Goal: Information Seeking & Learning: Learn about a topic

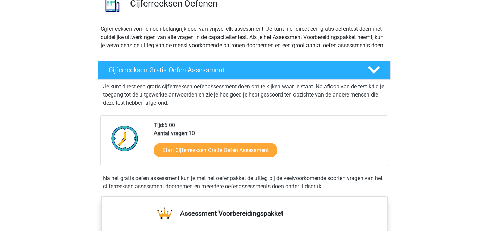
scroll to position [69, 0]
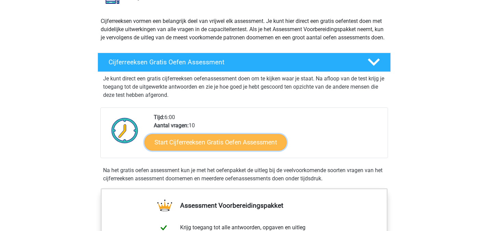
click at [231, 149] on link "Start Cijferreeksen Gratis Oefen Assessment" at bounding box center [216, 142] width 142 height 16
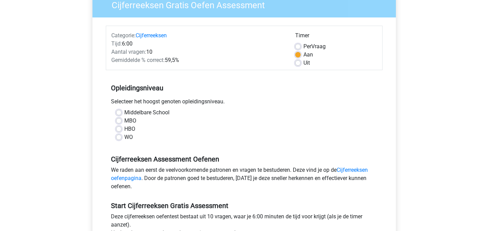
scroll to position [69, 0]
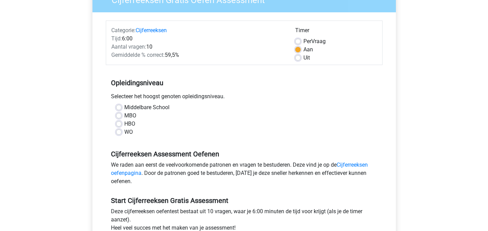
click at [124, 114] on label "MBO" at bounding box center [130, 116] width 12 height 8
click at [118, 114] on input "MBO" at bounding box center [118, 115] width 5 height 7
radio input "true"
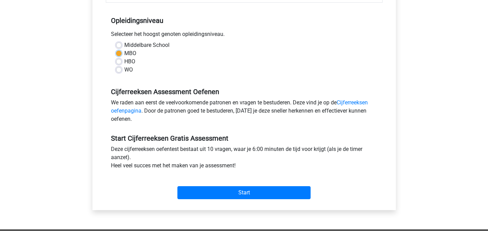
scroll to position [171, 0]
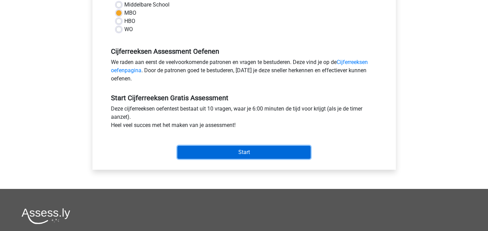
click at [235, 151] on input "Start" at bounding box center [244, 152] width 133 height 13
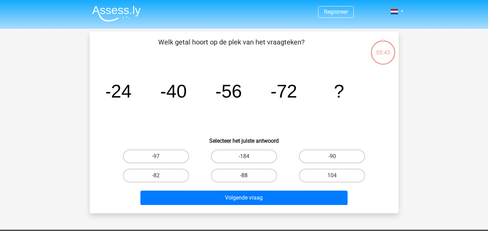
click at [232, 177] on label "-88" at bounding box center [244, 176] width 66 height 14
click at [244, 177] on input "-88" at bounding box center [246, 178] width 4 height 4
radio input "true"
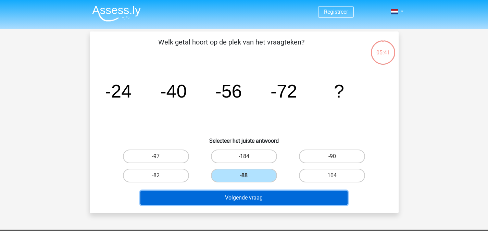
click at [272, 202] on button "Volgende vraag" at bounding box center [244, 198] width 207 height 14
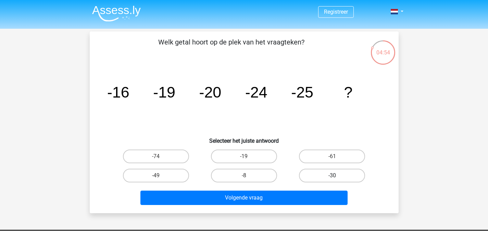
click at [331, 179] on label "-30" at bounding box center [332, 176] width 66 height 14
click at [332, 179] on input "-30" at bounding box center [334, 178] width 4 height 4
radio input "true"
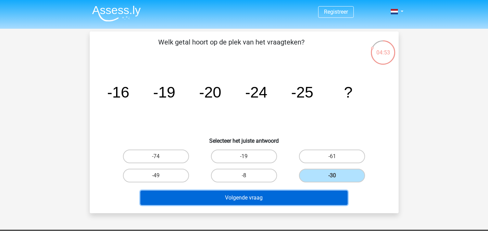
click at [243, 200] on button "Volgende vraag" at bounding box center [244, 198] width 207 height 14
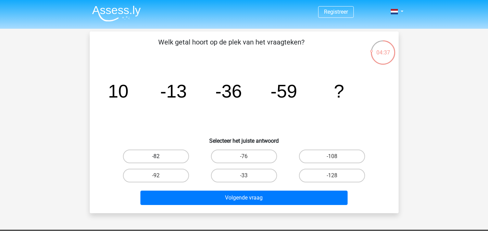
click at [147, 154] on label "-82" at bounding box center [156, 157] width 66 height 14
click at [156, 157] on input "-82" at bounding box center [158, 159] width 4 height 4
radio input "true"
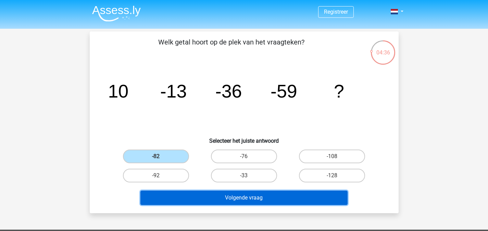
click at [218, 201] on button "Volgende vraag" at bounding box center [244, 198] width 207 height 14
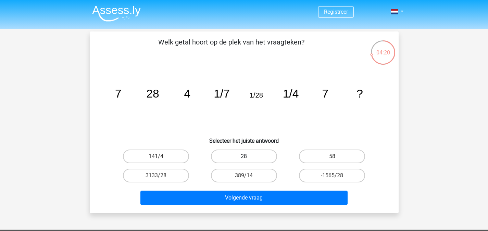
click at [263, 155] on label "28" at bounding box center [244, 157] width 66 height 14
click at [248, 157] on input "28" at bounding box center [246, 159] width 4 height 4
radio input "true"
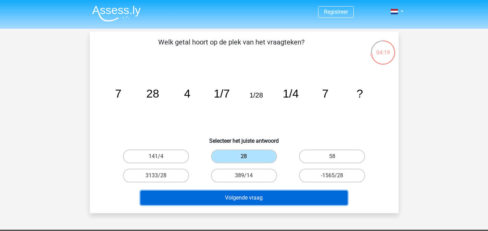
click at [275, 203] on button "Volgende vraag" at bounding box center [244, 198] width 207 height 14
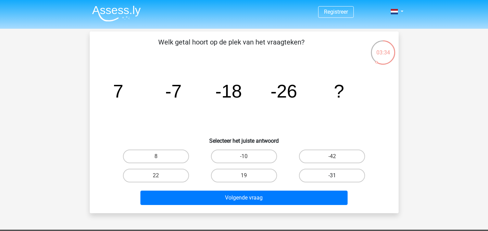
click at [329, 174] on label "-31" at bounding box center [332, 176] width 66 height 14
click at [332, 176] on input "-31" at bounding box center [334, 178] width 4 height 4
radio input "true"
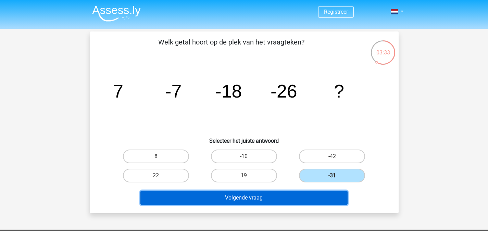
click at [316, 195] on button "Volgende vraag" at bounding box center [244, 198] width 207 height 14
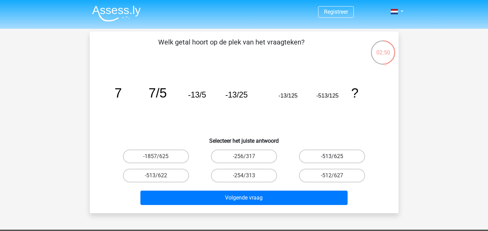
click at [326, 159] on label "-513/625" at bounding box center [332, 157] width 66 height 14
click at [332, 159] on input "-513/625" at bounding box center [334, 159] width 4 height 4
radio input "true"
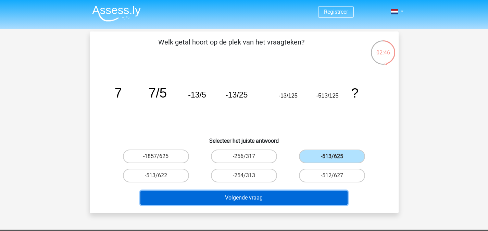
click at [250, 197] on button "Volgende vraag" at bounding box center [244, 198] width 207 height 14
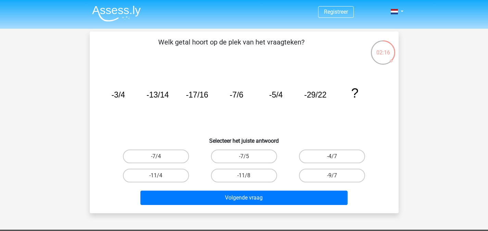
click at [206, 170] on div "-11/8" at bounding box center [244, 175] width 88 height 19
click at [221, 170] on label "-11/8" at bounding box center [244, 176] width 66 height 14
click at [244, 176] on input "-11/8" at bounding box center [246, 178] width 4 height 4
radio input "true"
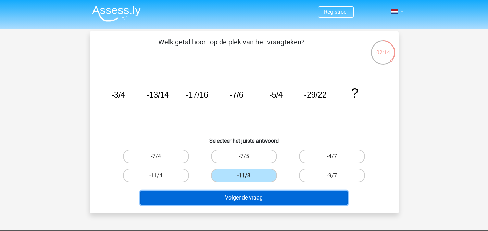
click at [215, 195] on button "Volgende vraag" at bounding box center [244, 198] width 207 height 14
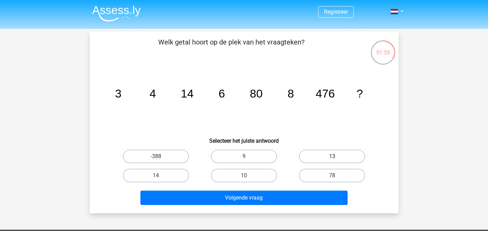
click at [312, 157] on label "13" at bounding box center [332, 157] width 66 height 14
click at [332, 157] on input "13" at bounding box center [334, 159] width 4 height 4
radio input "true"
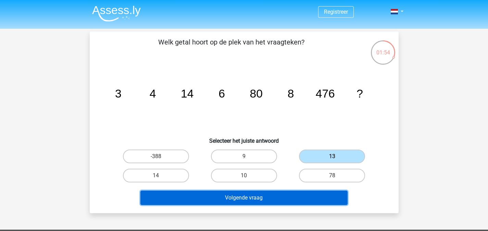
click at [301, 201] on button "Volgende vraag" at bounding box center [244, 198] width 207 height 14
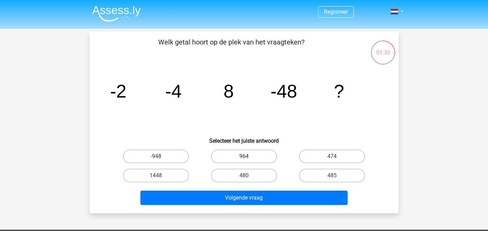
click at [267, 158] on label "964" at bounding box center [244, 157] width 66 height 14
click at [248, 158] on input "964" at bounding box center [246, 159] width 4 height 4
radio input "true"
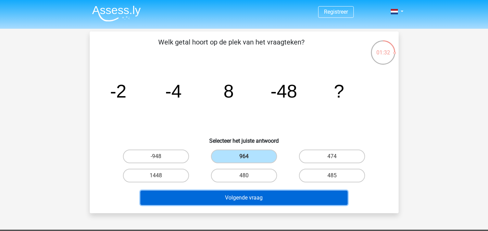
click at [271, 198] on button "Volgende vraag" at bounding box center [244, 198] width 207 height 14
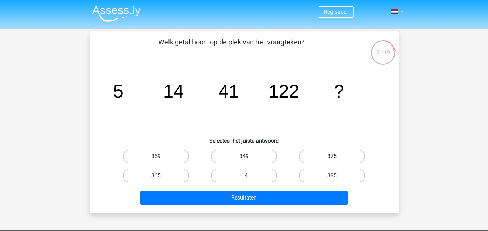
click at [325, 158] on label "375" at bounding box center [332, 157] width 66 height 14
click at [332, 158] on input "375" at bounding box center [334, 159] width 4 height 4
radio input "true"
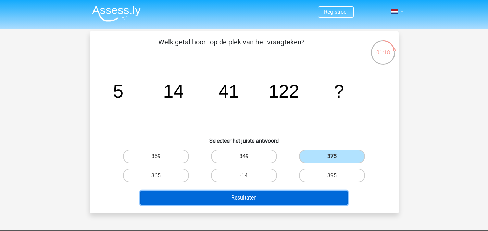
click at [301, 196] on button "Resultaten" at bounding box center [244, 198] width 207 height 14
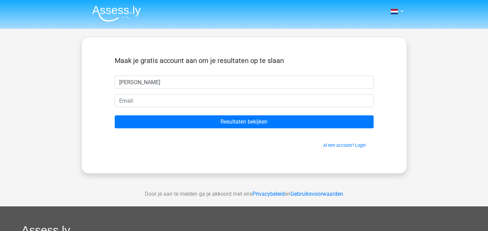
type input "Siebe"
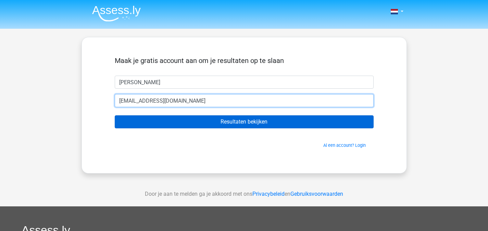
type input "siebevanderwalle@gmail.com"
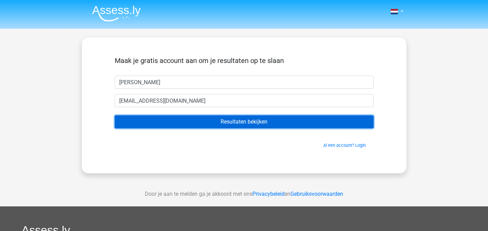
click at [276, 117] on input "Resultaten bekijken" at bounding box center [244, 122] width 259 height 13
click at [244, 123] on input "Resultaten bekijken" at bounding box center [244, 122] width 259 height 13
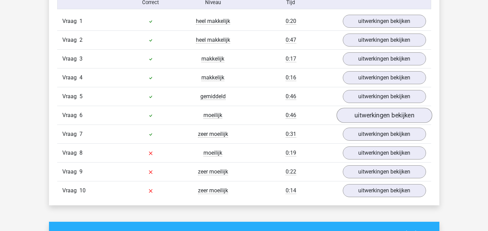
scroll to position [498, 0]
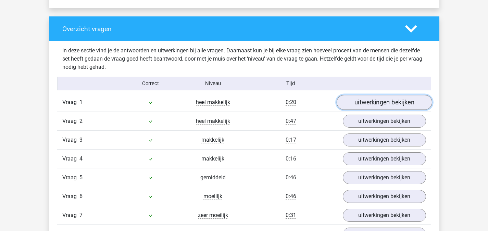
click at [365, 103] on link "uitwerkingen bekijken" at bounding box center [385, 102] width 96 height 15
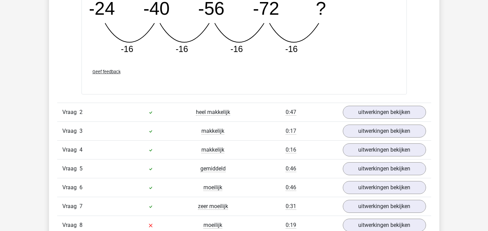
scroll to position [806, 0]
click at [367, 112] on link "uitwerkingen bekijken" at bounding box center [385, 112] width 96 height 15
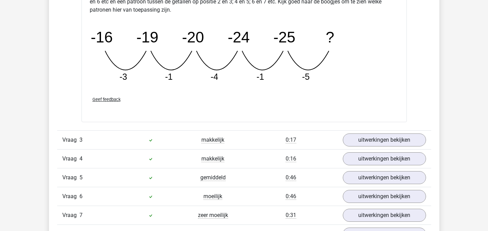
scroll to position [1115, 0]
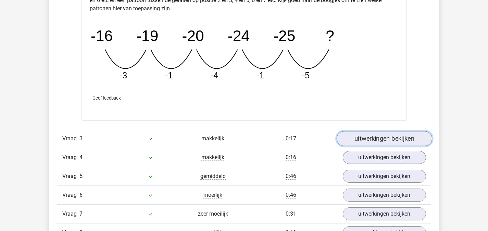
click at [363, 139] on link "uitwerkingen bekijken" at bounding box center [385, 138] width 96 height 15
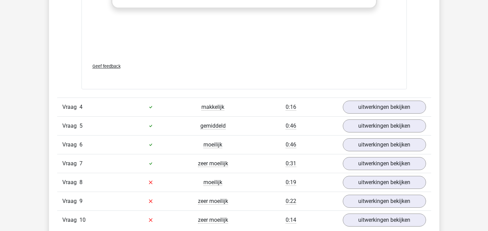
scroll to position [1595, 0]
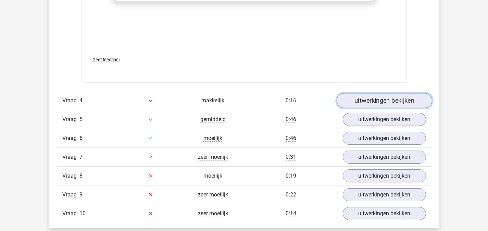
click at [372, 100] on link "uitwerkingen bekijken" at bounding box center [385, 100] width 96 height 15
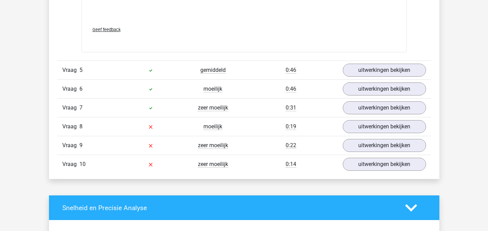
scroll to position [2006, 0]
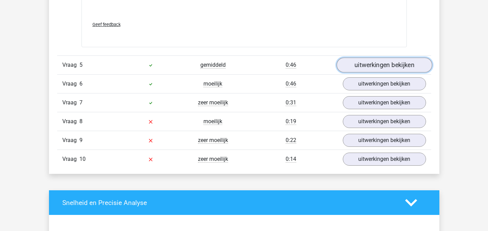
click at [374, 62] on link "uitwerkingen bekijken" at bounding box center [385, 65] width 96 height 15
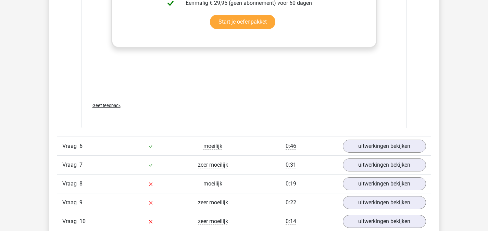
scroll to position [2383, 0]
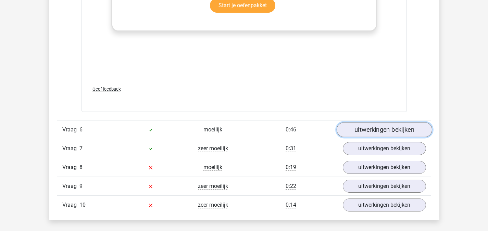
click at [363, 128] on link "uitwerkingen bekijken" at bounding box center [385, 129] width 96 height 15
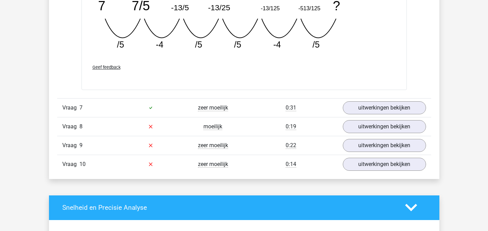
scroll to position [2726, 0]
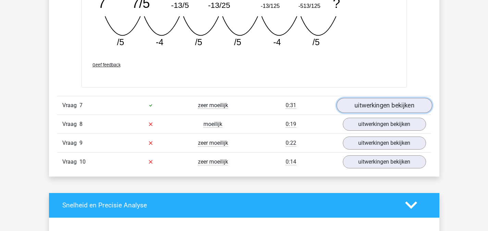
click at [372, 105] on link "uitwerkingen bekijken" at bounding box center [385, 105] width 96 height 15
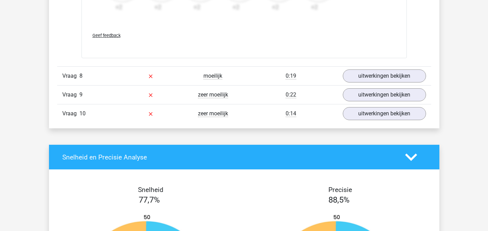
scroll to position [3206, 0]
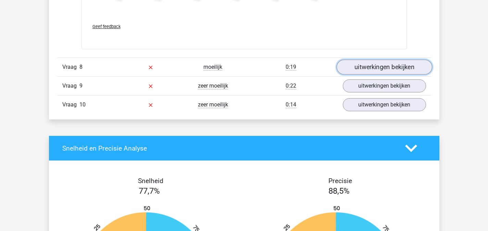
click at [351, 65] on link "uitwerkingen bekijken" at bounding box center [385, 67] width 96 height 15
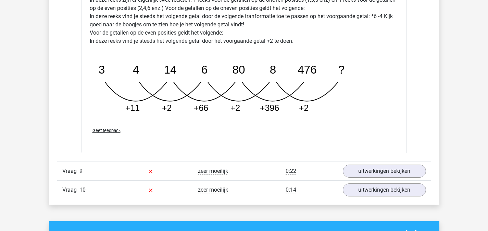
scroll to position [3480, 0]
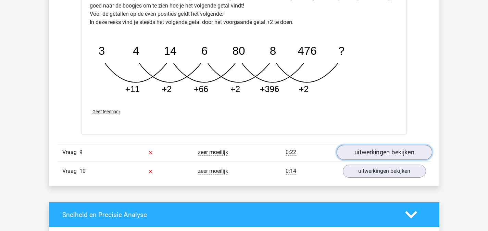
click at [356, 148] on link "uitwerkingen bekijken" at bounding box center [385, 152] width 96 height 15
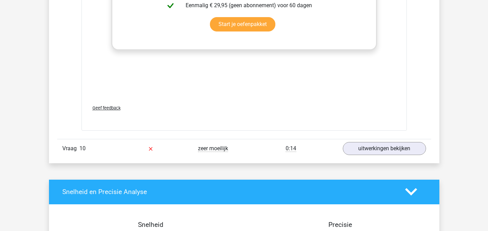
scroll to position [3925, 0]
click at [361, 143] on link "uitwerkingen bekijken" at bounding box center [385, 148] width 96 height 15
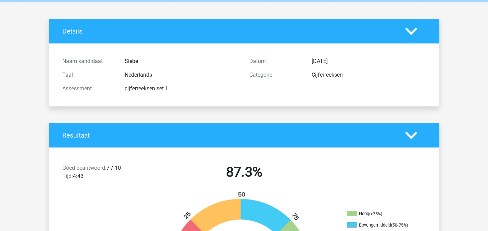
scroll to position [0, 0]
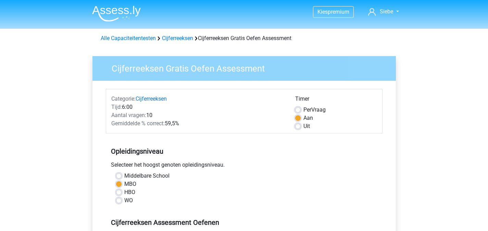
scroll to position [171, 0]
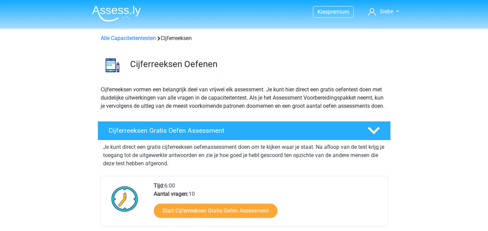
scroll to position [69, 0]
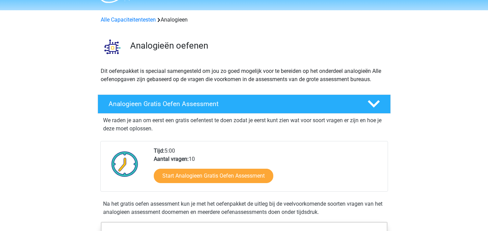
scroll to position [34, 0]
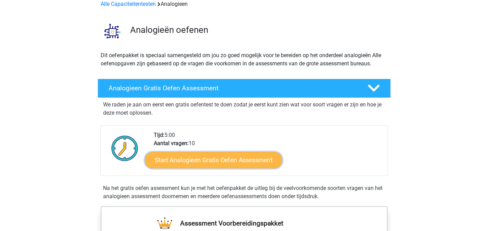
click at [247, 163] on link "Start Analogieen Gratis Oefen Assessment" at bounding box center [213, 160] width 137 height 16
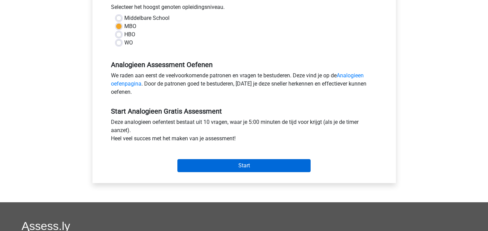
scroll to position [171, 0]
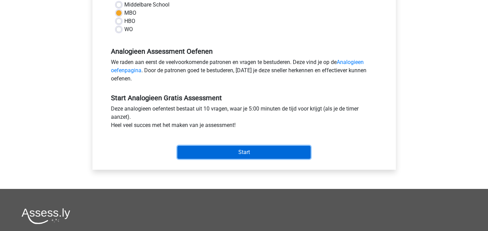
click at [211, 152] on input "Start" at bounding box center [244, 152] width 133 height 13
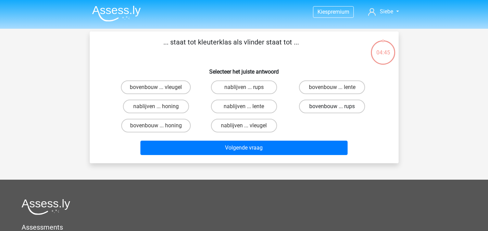
click at [357, 108] on label "bovenbouw ... rups" at bounding box center [332, 107] width 66 height 14
click at [337, 108] on input "bovenbouw ... rups" at bounding box center [334, 109] width 4 height 4
radio input "true"
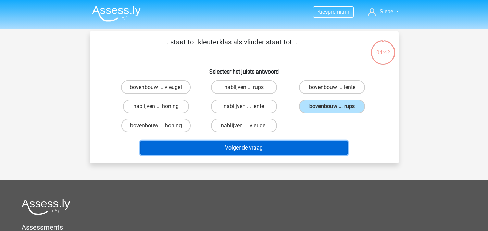
click at [232, 149] on button "Volgende vraag" at bounding box center [244, 148] width 207 height 14
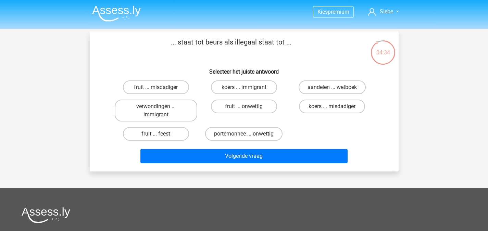
click at [305, 108] on label "koers ... misdadiger" at bounding box center [332, 107] width 66 height 14
click at [332, 108] on input "koers ... misdadiger" at bounding box center [334, 109] width 4 height 4
radio input "true"
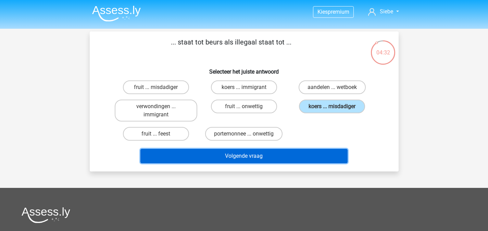
click at [222, 159] on button "Volgende vraag" at bounding box center [244, 156] width 207 height 14
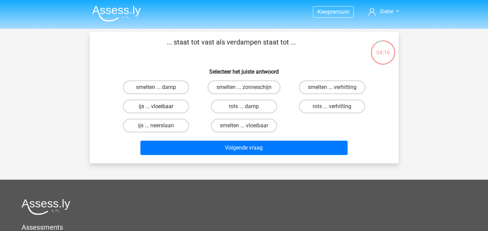
click at [181, 109] on label "ijs ... vloeibaar" at bounding box center [156, 107] width 66 height 14
click at [160, 109] on input "ijs ... vloeibaar" at bounding box center [158, 109] width 4 height 4
radio input "true"
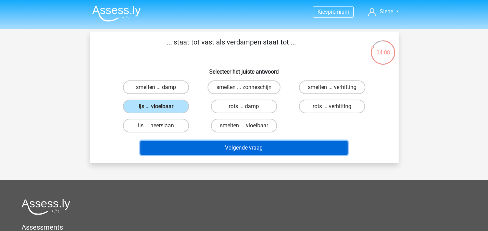
click at [322, 144] on button "Volgende vraag" at bounding box center [244, 148] width 207 height 14
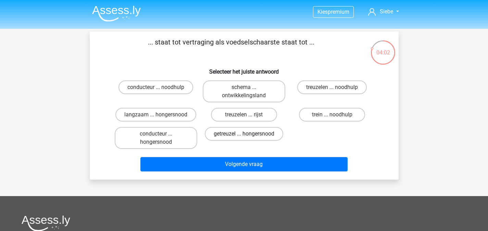
click at [265, 133] on label "getreuzel ... hongersnood" at bounding box center [244, 134] width 78 height 14
click at [248, 134] on input "getreuzel ... hongersnood" at bounding box center [246, 136] width 4 height 4
radio input "true"
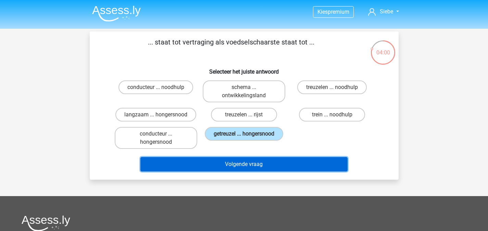
click at [298, 169] on button "Volgende vraag" at bounding box center [244, 164] width 207 height 14
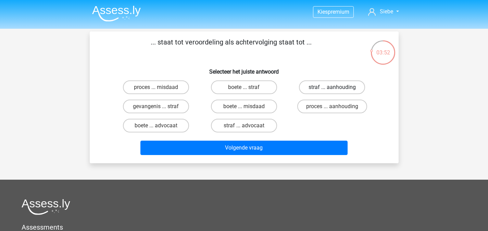
click at [322, 90] on label "straf ... aanhouding" at bounding box center [332, 88] width 66 height 14
click at [332, 90] on input "straf ... aanhouding" at bounding box center [334, 89] width 4 height 4
radio input "true"
click at [165, 83] on label "proces ... misdaad" at bounding box center [156, 88] width 66 height 14
click at [160, 87] on input "proces ... misdaad" at bounding box center [158, 89] width 4 height 4
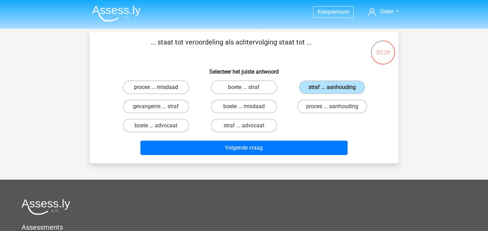
radio input "true"
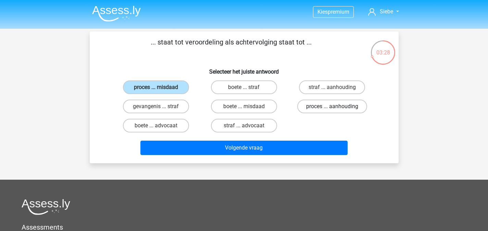
click at [346, 105] on label "proces ... aanhouding" at bounding box center [333, 107] width 70 height 14
click at [337, 107] on input "proces ... aanhouding" at bounding box center [334, 109] width 4 height 4
radio input "true"
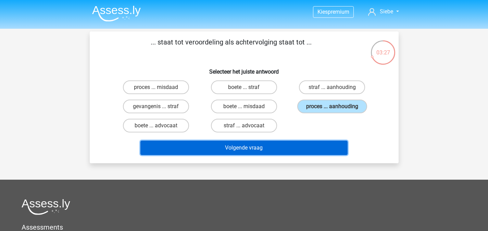
click at [321, 148] on button "Volgende vraag" at bounding box center [244, 148] width 207 height 14
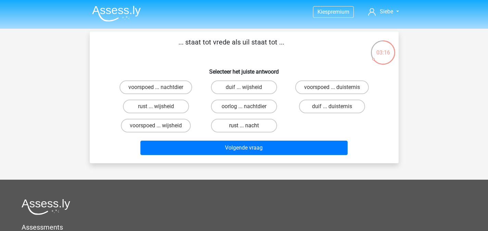
drag, startPoint x: 240, startPoint y: 122, endPoint x: 242, endPoint y: 125, distance: 3.5
click at [240, 122] on label "rust ... nacht" at bounding box center [244, 126] width 66 height 14
click at [244, 126] on input "rust ... nacht" at bounding box center [246, 128] width 4 height 4
radio input "true"
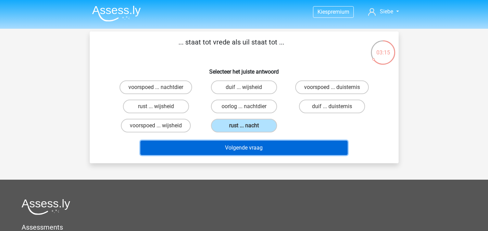
click at [265, 153] on button "Volgende vraag" at bounding box center [244, 148] width 207 height 14
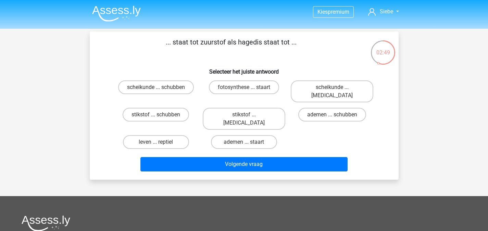
click at [216, 93] on label "fotosynthese ... staart" at bounding box center [244, 88] width 70 height 14
click at [244, 92] on input "fotosynthese ... staart" at bounding box center [246, 89] width 4 height 4
radio input "true"
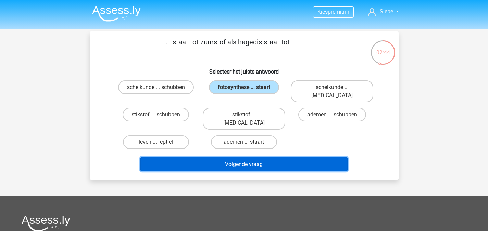
click at [270, 157] on button "Volgende vraag" at bounding box center [244, 164] width 207 height 14
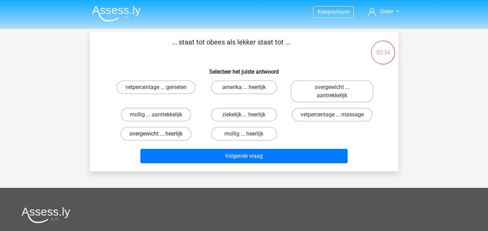
click at [180, 134] on label "overgewicht ... heerlijk" at bounding box center [156, 134] width 71 height 14
click at [160, 134] on input "overgewicht ... heerlijk" at bounding box center [158, 136] width 4 height 4
radio input "true"
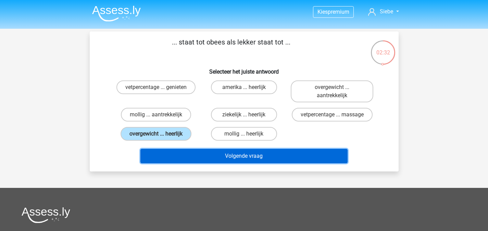
click at [313, 158] on button "Volgende vraag" at bounding box center [244, 156] width 207 height 14
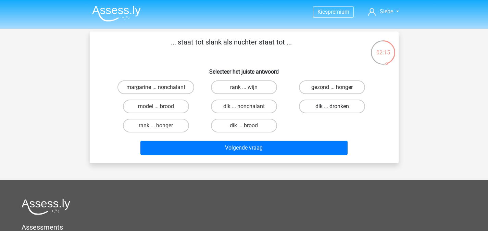
click at [342, 110] on label "dik ... dronken" at bounding box center [332, 107] width 66 height 14
click at [337, 110] on input "dik ... dronken" at bounding box center [334, 109] width 4 height 4
radio input "true"
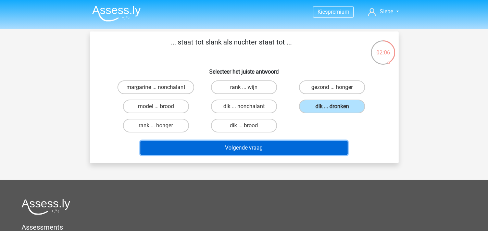
click at [285, 148] on button "Volgende vraag" at bounding box center [244, 148] width 207 height 14
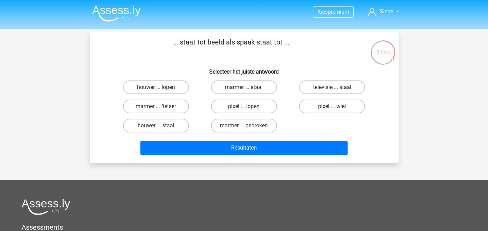
click at [317, 108] on label "pixel ... wiel" at bounding box center [332, 107] width 66 height 14
click at [332, 108] on input "pixel ... wiel" at bounding box center [334, 109] width 4 height 4
radio input "true"
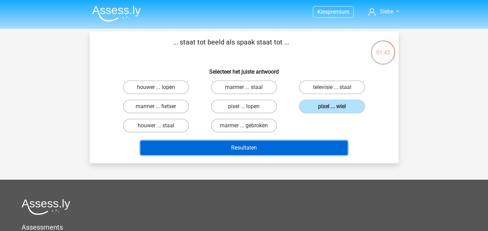
click at [304, 147] on button "Resultaten" at bounding box center [244, 148] width 207 height 14
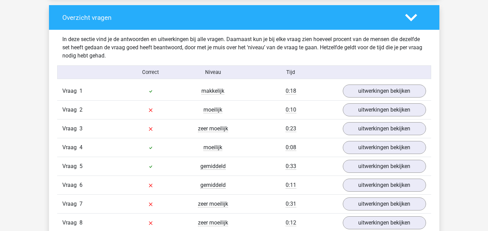
scroll to position [514, 0]
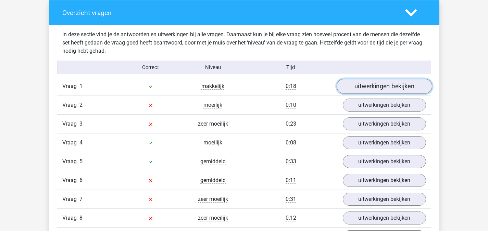
click at [374, 83] on link "uitwerkingen bekijken" at bounding box center [385, 86] width 96 height 15
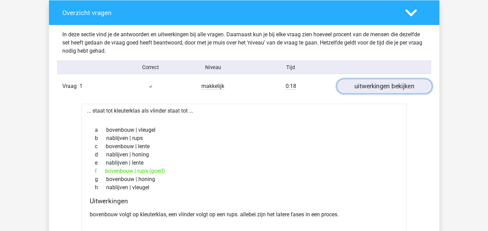
click at [373, 83] on link "uitwerkingen bekijken" at bounding box center [385, 86] width 96 height 15
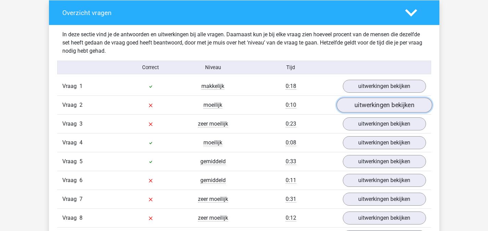
click at [376, 105] on link "uitwerkingen bekijken" at bounding box center [385, 105] width 96 height 15
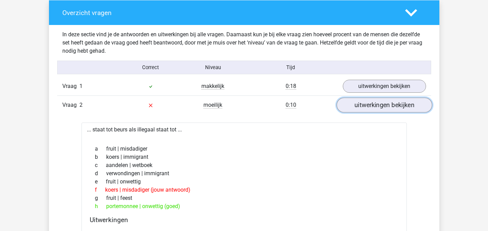
click at [370, 102] on link "uitwerkingen bekijken" at bounding box center [385, 105] width 96 height 15
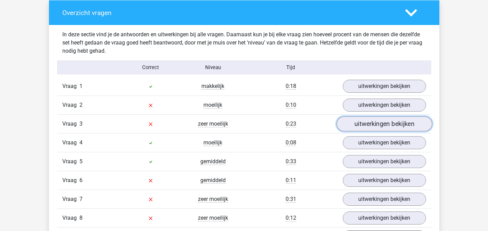
click at [350, 124] on link "uitwerkingen bekijken" at bounding box center [385, 124] width 96 height 15
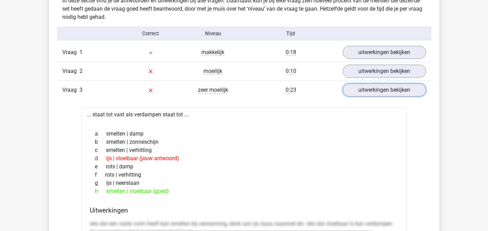
scroll to position [548, 0]
click at [363, 94] on link "uitwerkingen bekijken" at bounding box center [385, 90] width 96 height 15
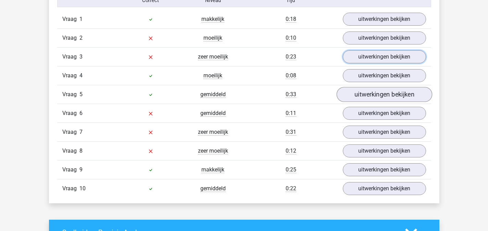
scroll to position [583, 0]
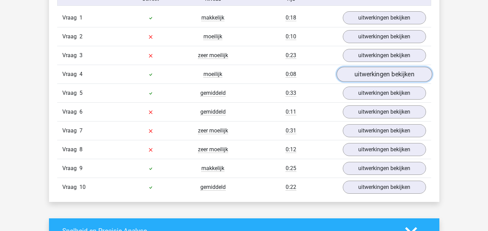
click at [364, 72] on link "uitwerkingen bekijken" at bounding box center [385, 74] width 96 height 15
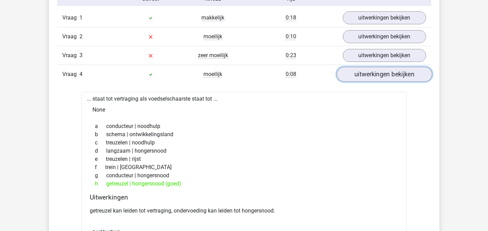
click at [361, 76] on link "uitwerkingen bekijken" at bounding box center [385, 74] width 96 height 15
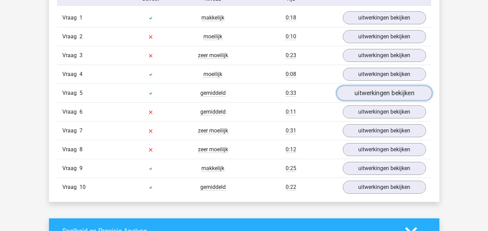
click at [367, 92] on link "uitwerkingen bekijken" at bounding box center [385, 93] width 96 height 15
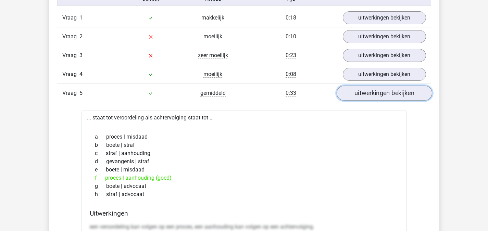
click at [375, 95] on link "uitwerkingen bekijken" at bounding box center [385, 93] width 96 height 15
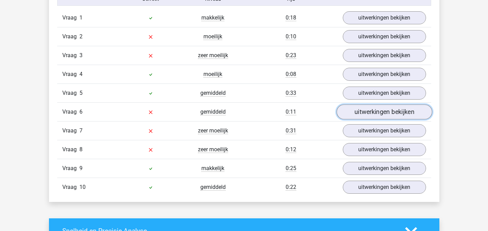
click at [362, 114] on link "uitwerkingen bekijken" at bounding box center [385, 112] width 96 height 15
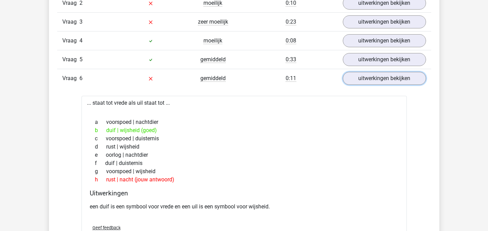
scroll to position [617, 0]
click at [357, 82] on link "uitwerkingen bekijken" at bounding box center [385, 78] width 96 height 15
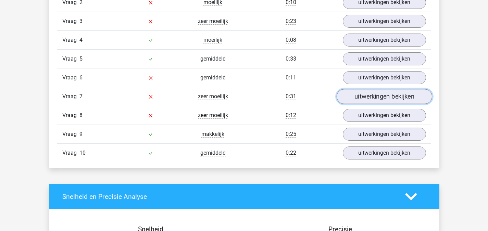
click at [363, 98] on link "uitwerkingen bekijken" at bounding box center [385, 96] width 96 height 15
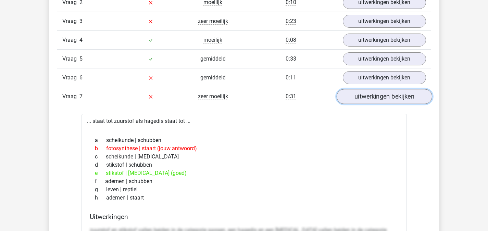
click at [372, 97] on link "uitwerkingen bekijken" at bounding box center [385, 96] width 96 height 15
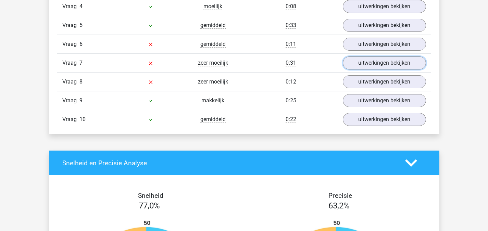
scroll to position [651, 0]
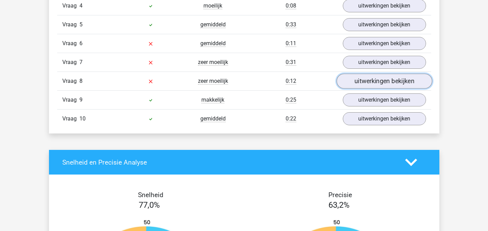
click at [361, 85] on link "uitwerkingen bekijken" at bounding box center [385, 81] width 96 height 15
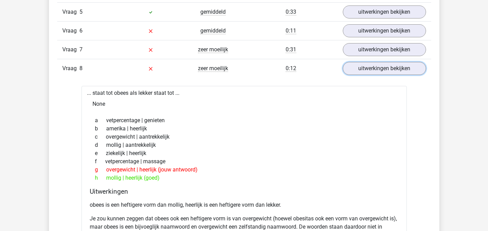
scroll to position [685, 0]
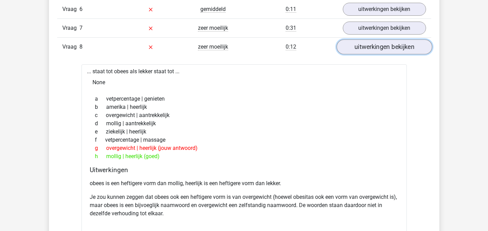
click at [372, 49] on link "uitwerkingen bekijken" at bounding box center [385, 47] width 96 height 15
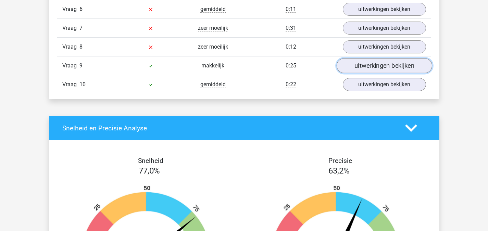
click at [381, 61] on link "uitwerkingen bekijken" at bounding box center [385, 66] width 96 height 15
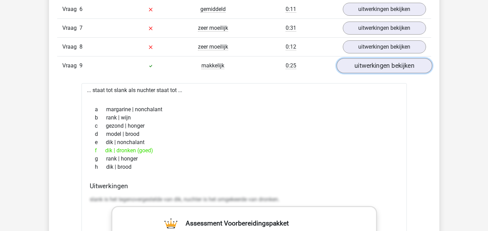
click at [399, 62] on link "uitwerkingen bekijken" at bounding box center [385, 66] width 96 height 15
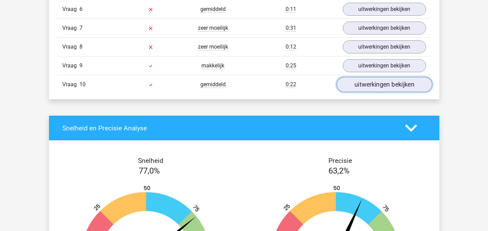
click at [371, 85] on link "uitwerkingen bekijken" at bounding box center [385, 84] width 96 height 15
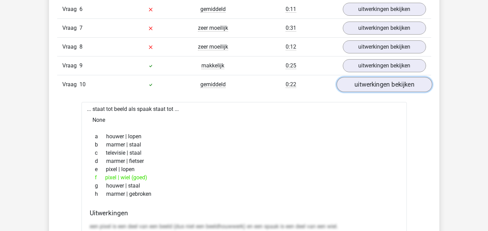
click at [356, 85] on link "uitwerkingen bekijken" at bounding box center [385, 84] width 96 height 15
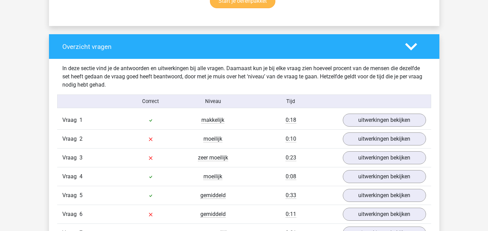
scroll to position [480, 0]
